Goal: Information Seeking & Learning: Find specific fact

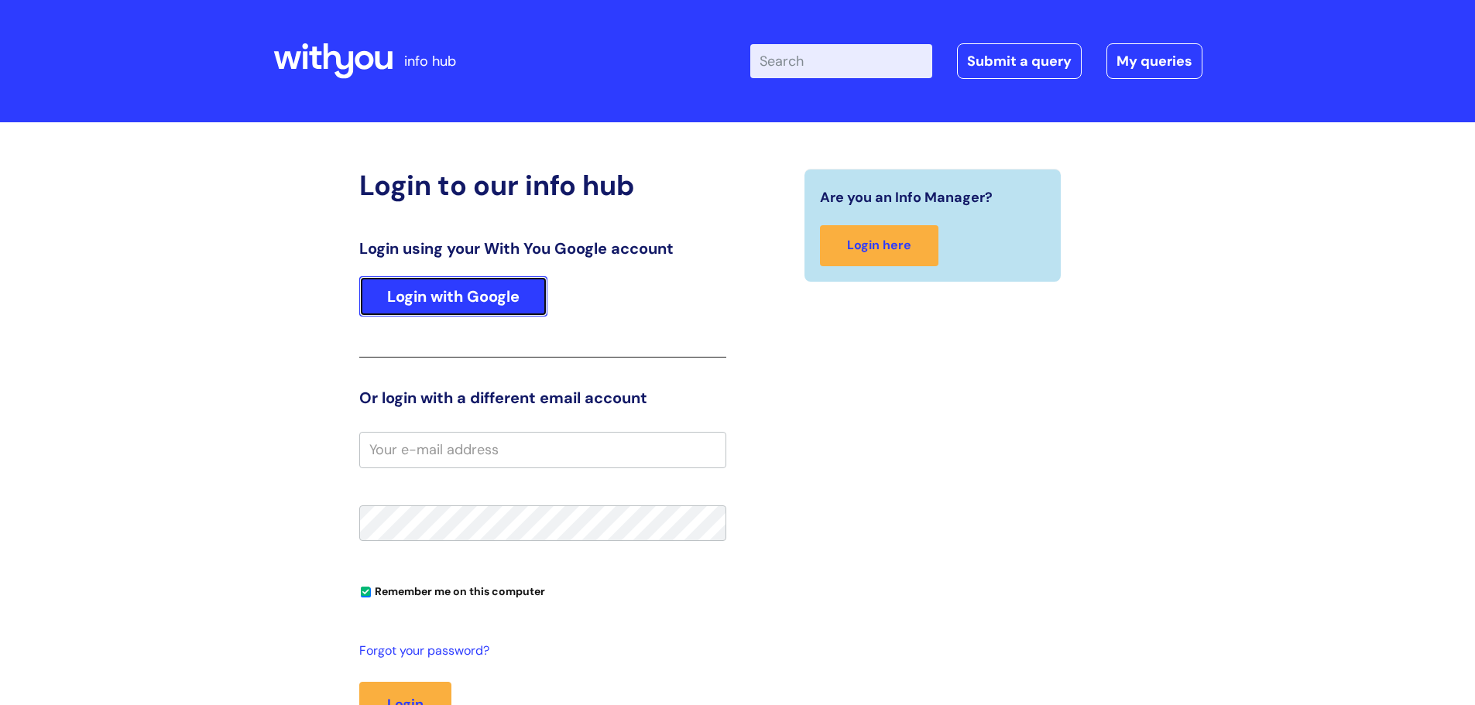
click at [433, 302] on link "Login with Google" at bounding box center [453, 296] width 188 height 40
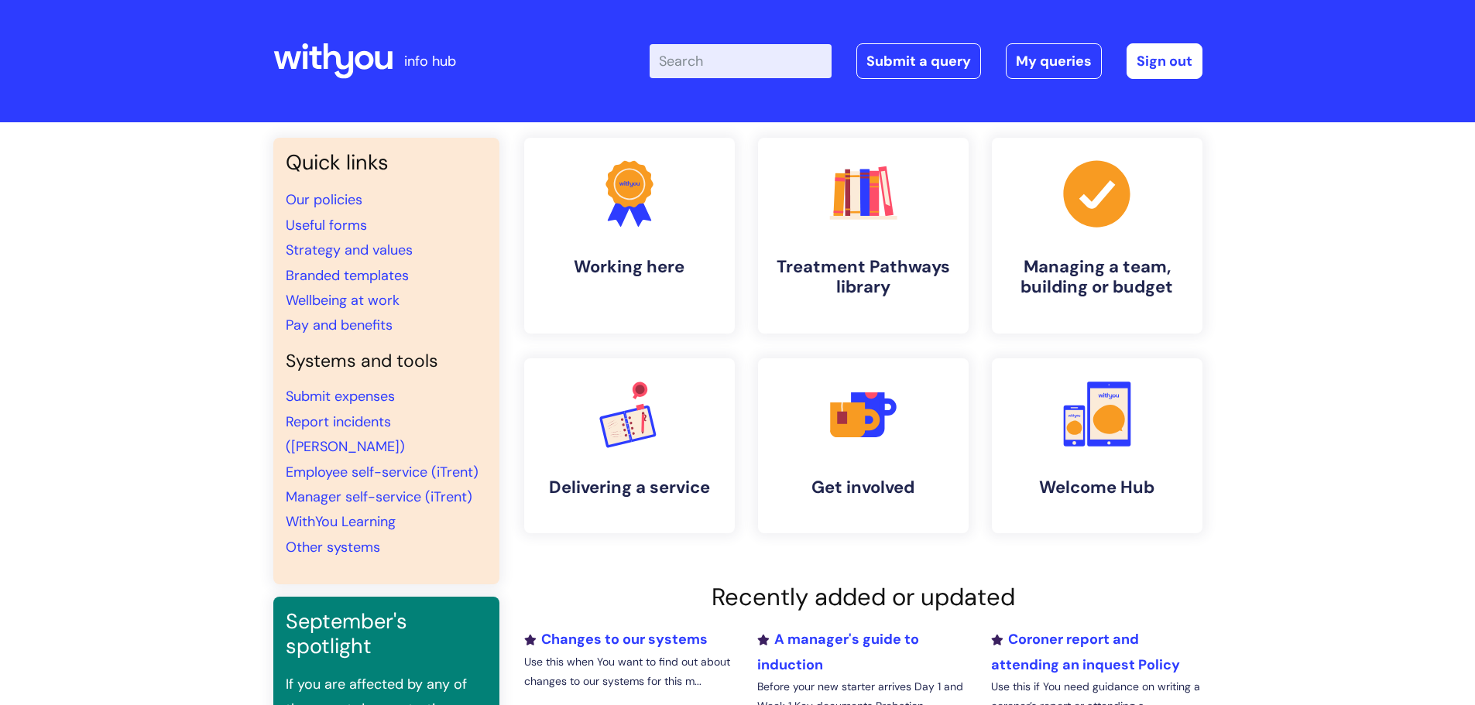
click at [697, 57] on input "Enter your search term here..." at bounding box center [740, 61] width 182 height 34
type input "dogs"
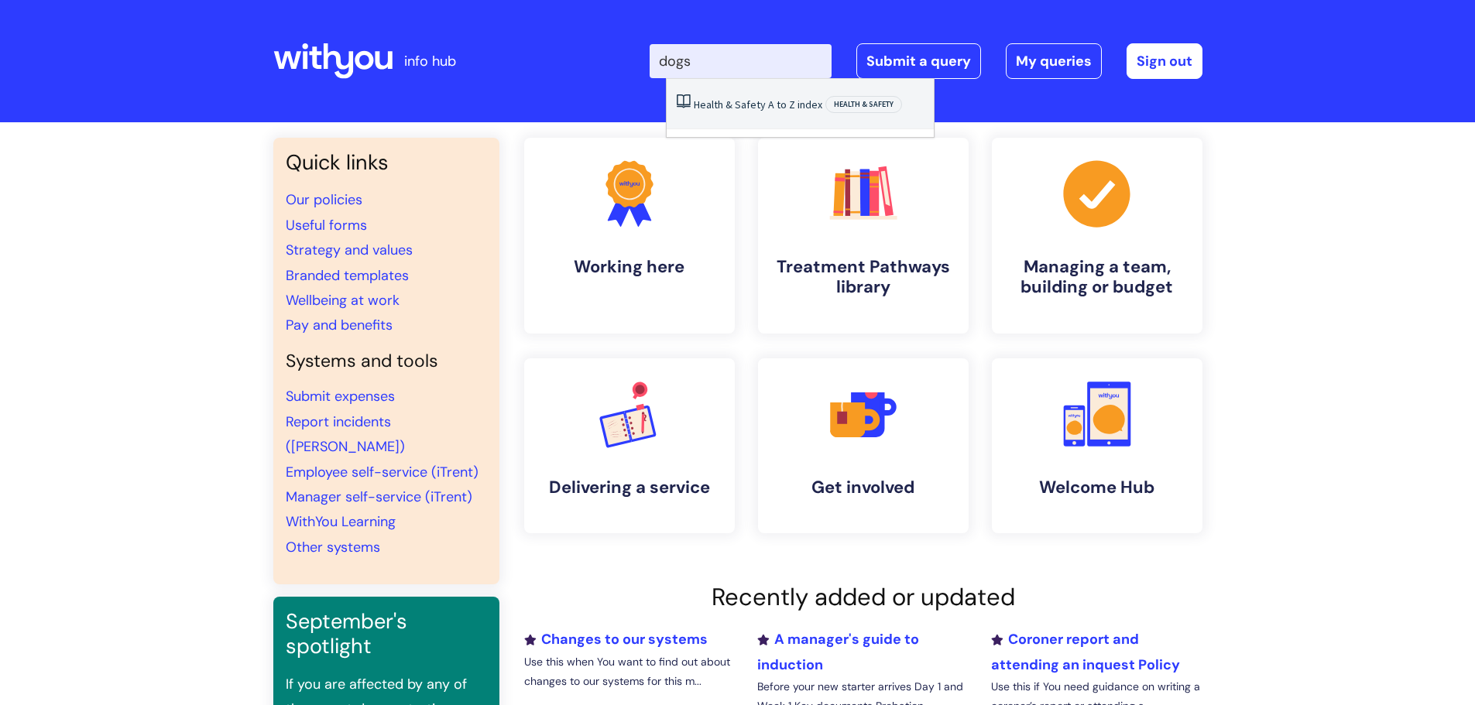
click at [740, 99] on link "Health & Safety A to Z index" at bounding box center [758, 105] width 128 height 14
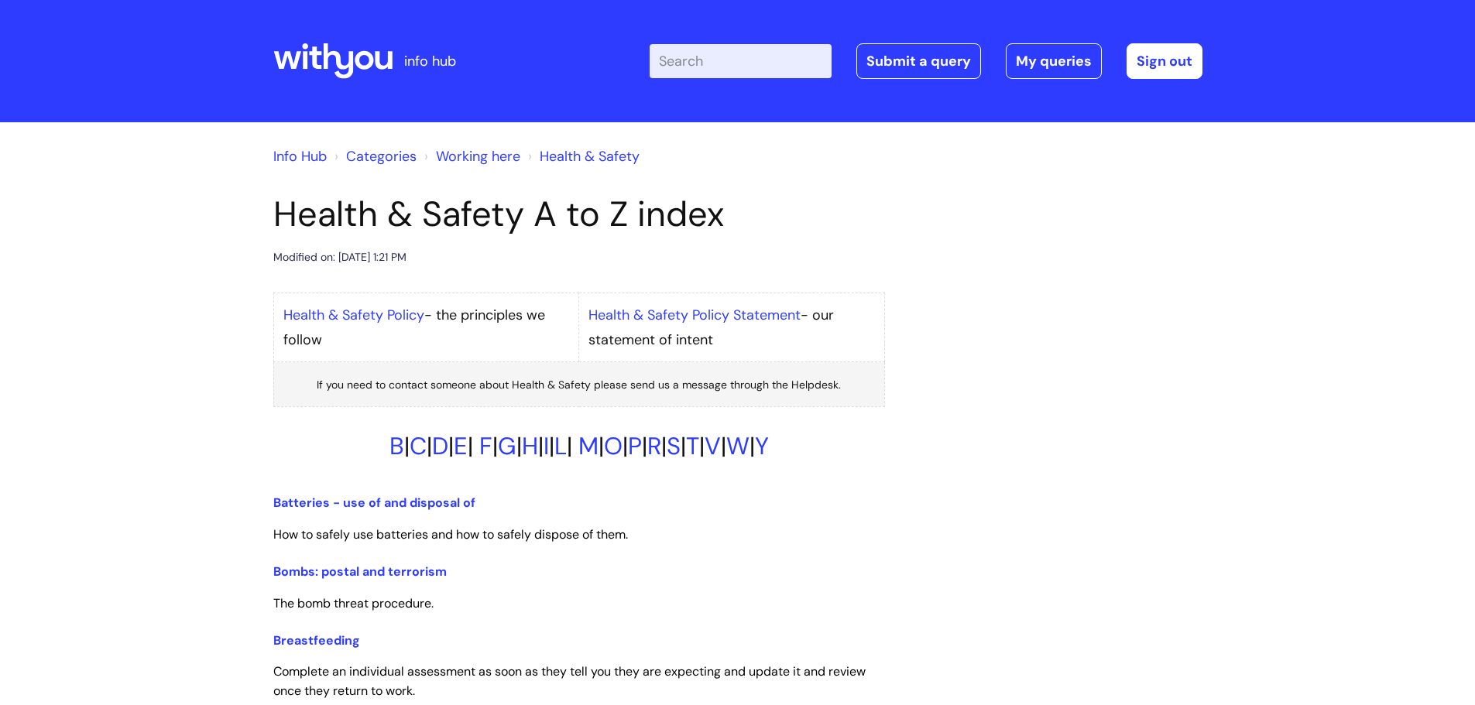
click at [677, 58] on input "Enter your search term here..." at bounding box center [740, 61] width 182 height 34
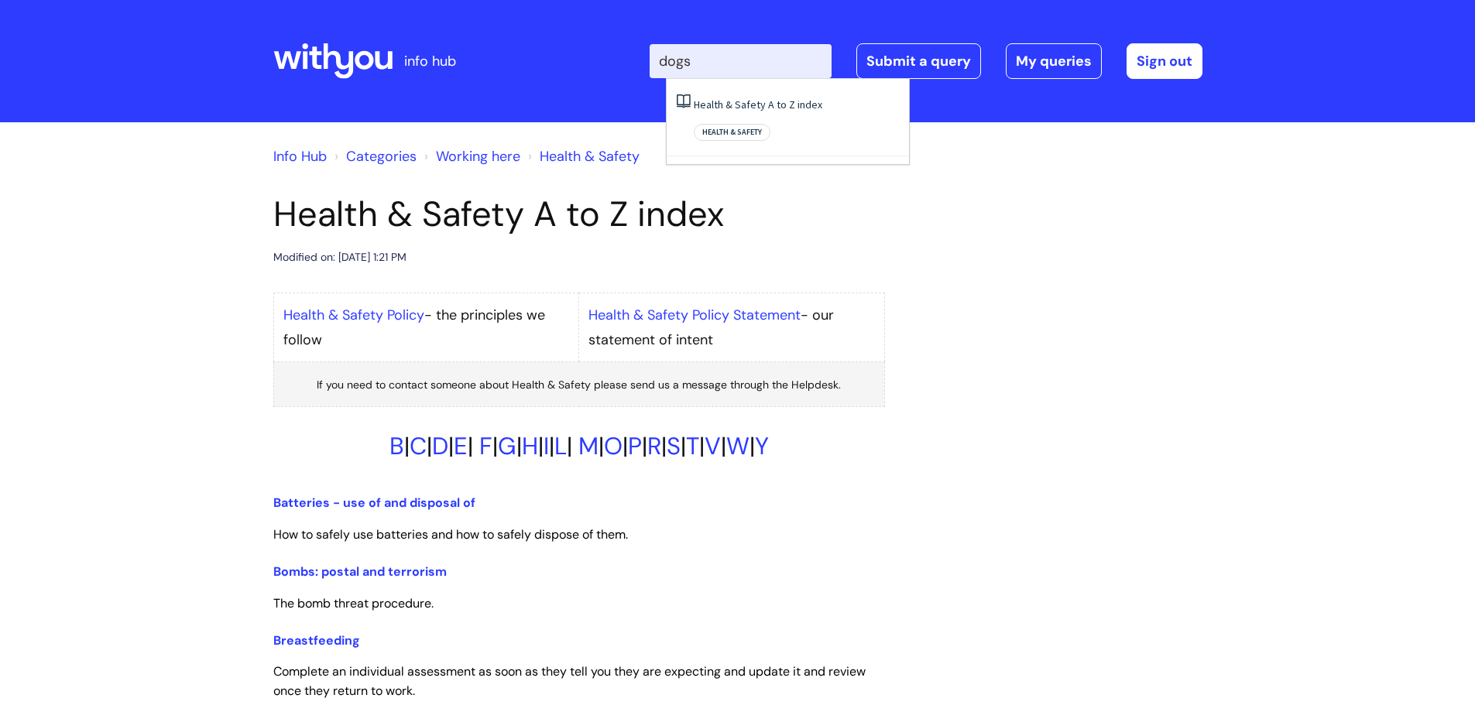
type input "dogs"
click button "Search" at bounding box center [0, 0] width 0 height 0
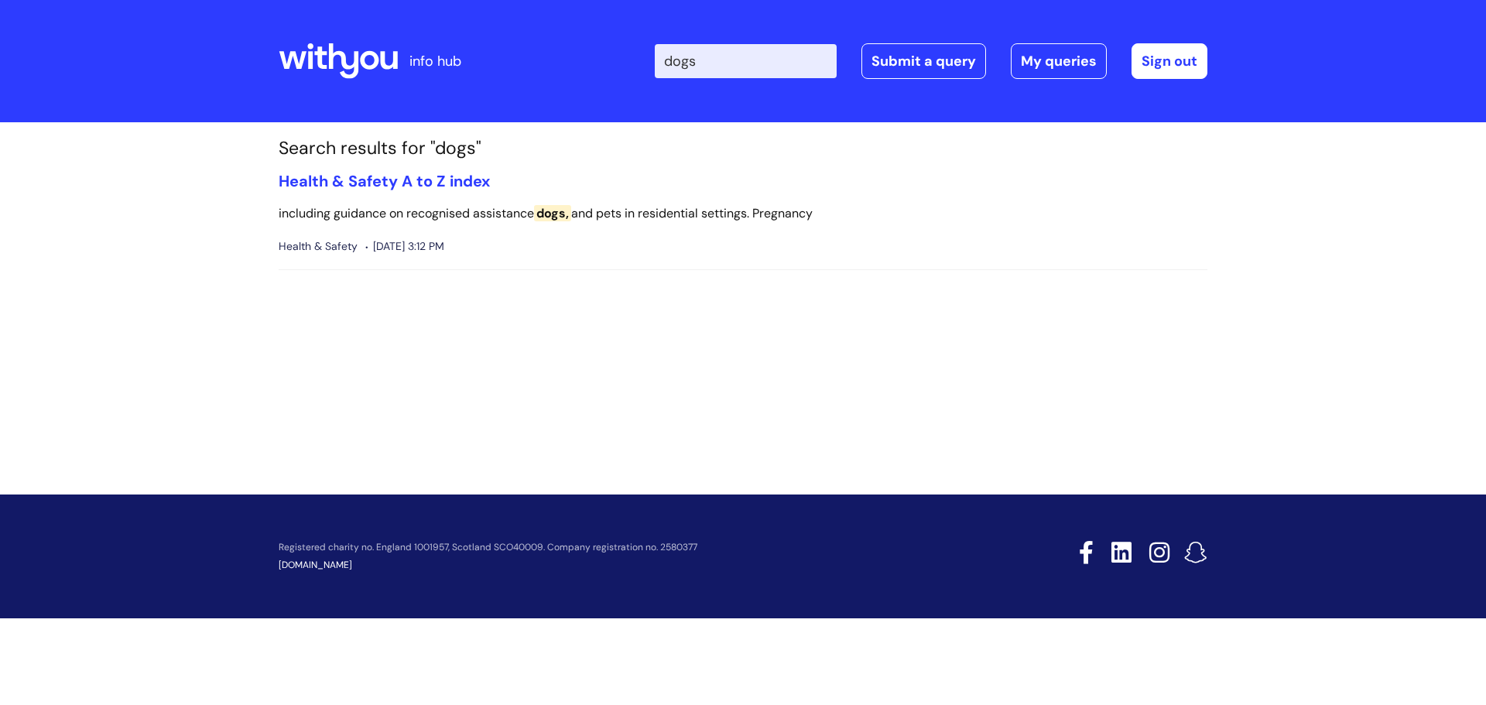
click at [471, 218] on p "including guidance on recognised assistance dogs, and pets in residential setti…" at bounding box center [743, 214] width 929 height 22
click at [449, 187] on link "Health & Safety A to Z index" at bounding box center [384, 181] width 211 height 20
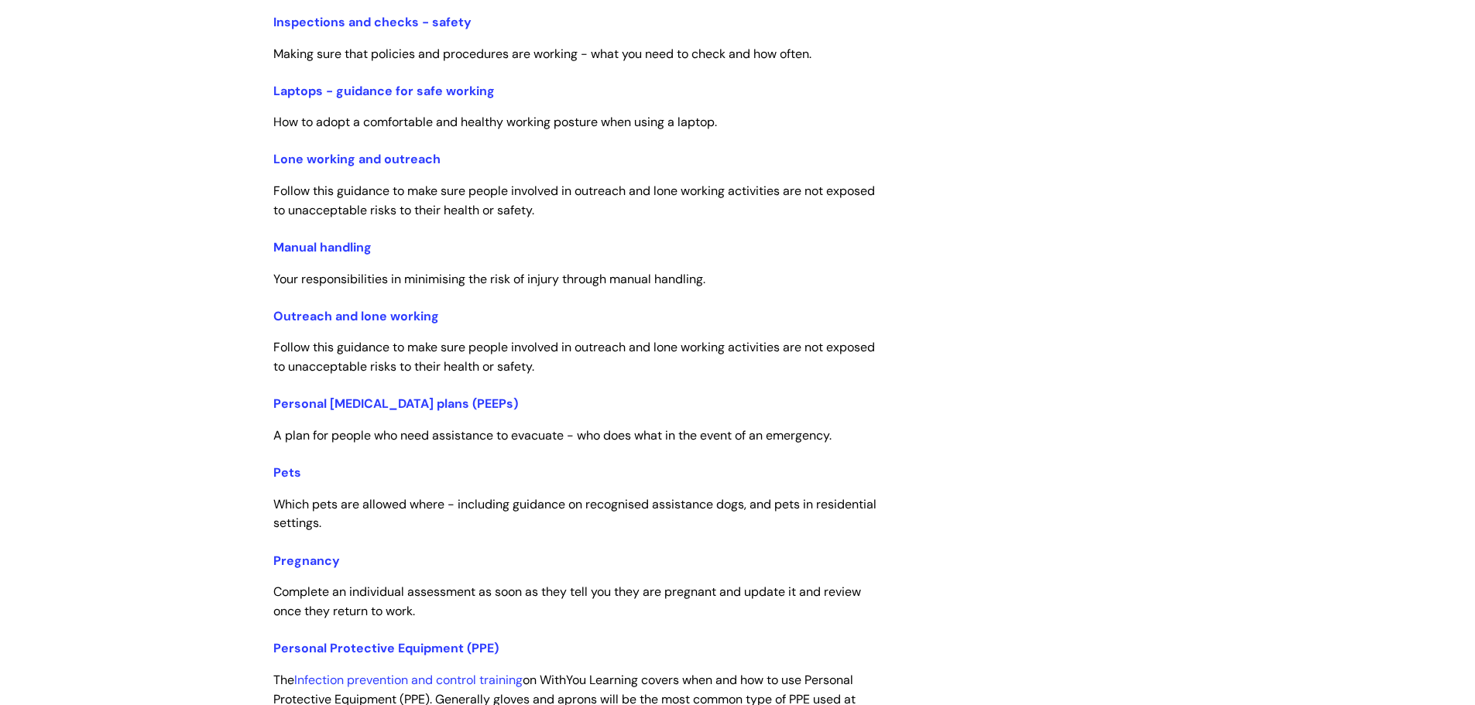
scroll to position [2322, 0]
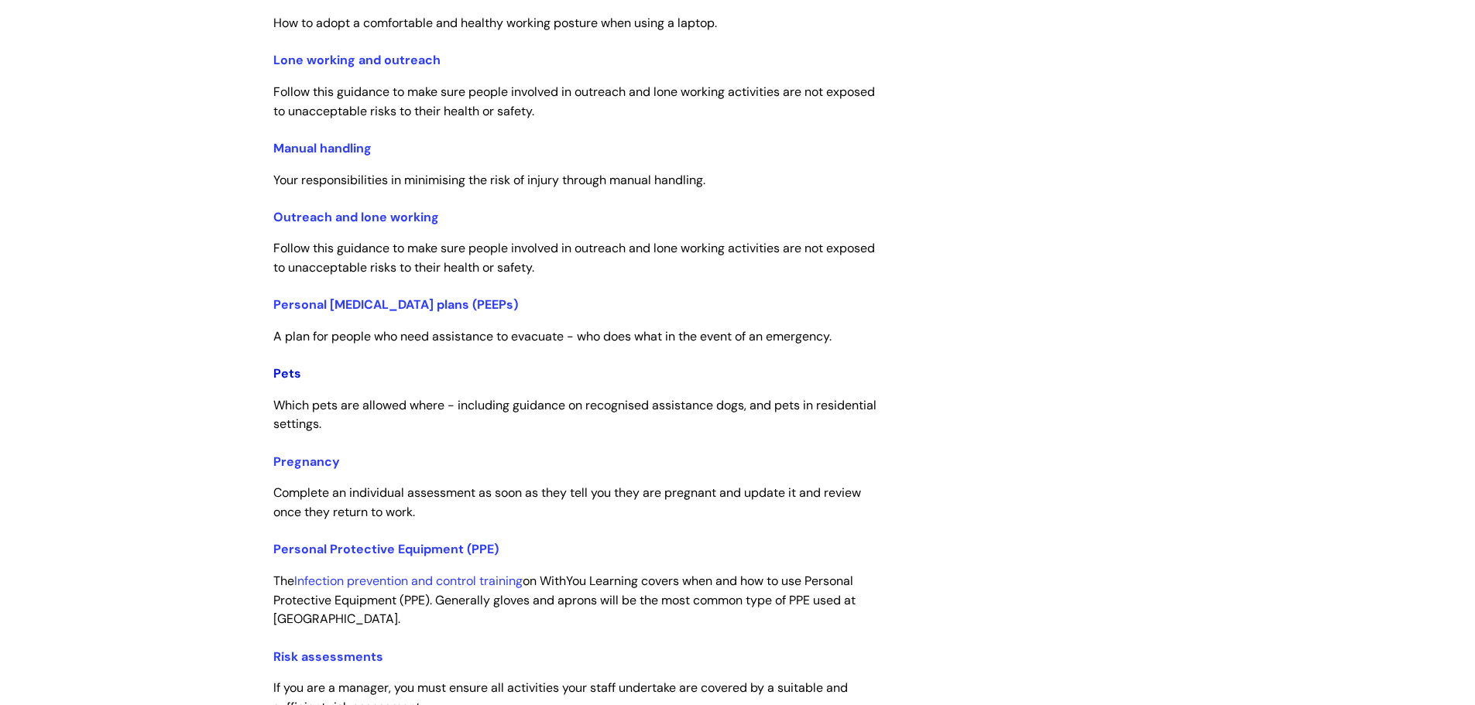
click at [293, 370] on link "Pets" at bounding box center [287, 373] width 28 height 16
